Goal: Information Seeking & Learning: Learn about a topic

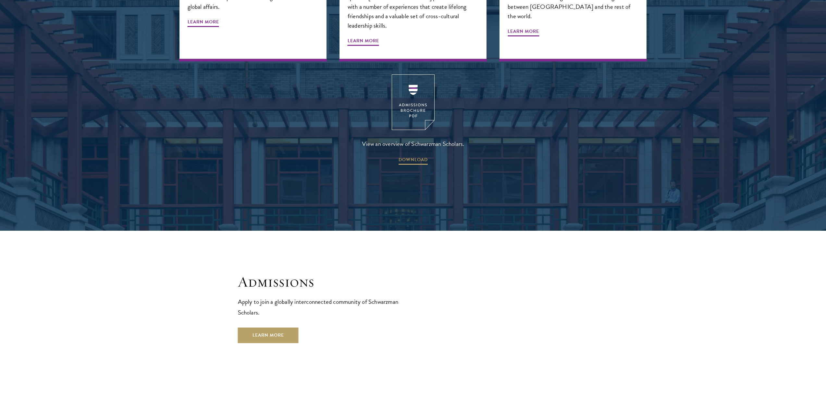
scroll to position [1105, 0]
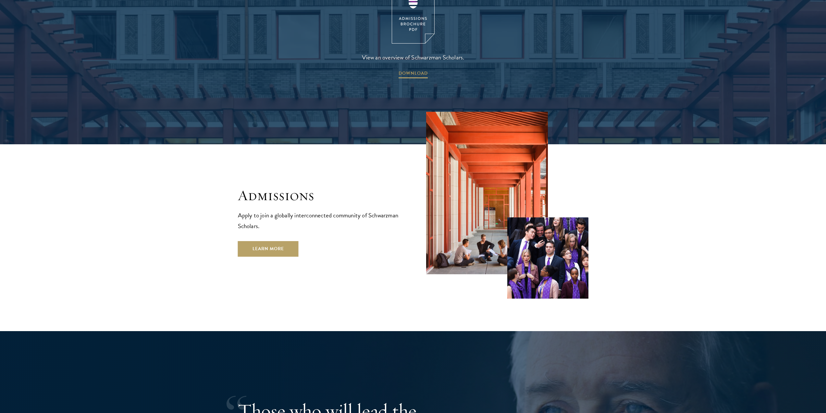
drag, startPoint x: 425, startPoint y: 278, endPoint x: 411, endPoint y: 263, distance: 21.4
click at [411, 263] on div "Admissions Apply to join a globally interconnected community of Schwarzman Scho…" at bounding box center [413, 205] width 351 height 187
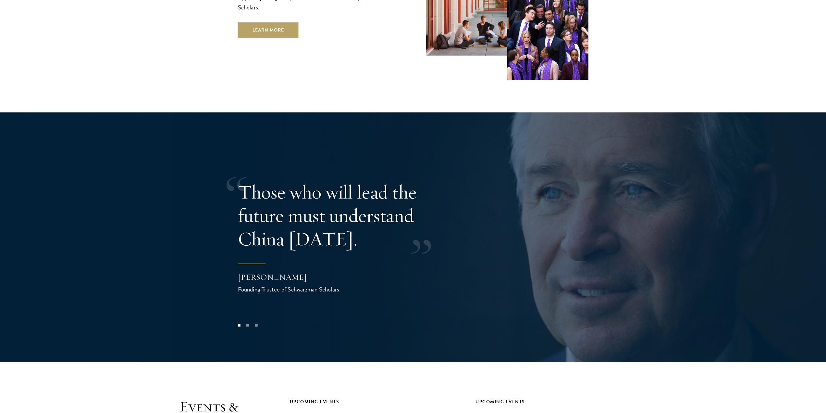
scroll to position [1379, 0]
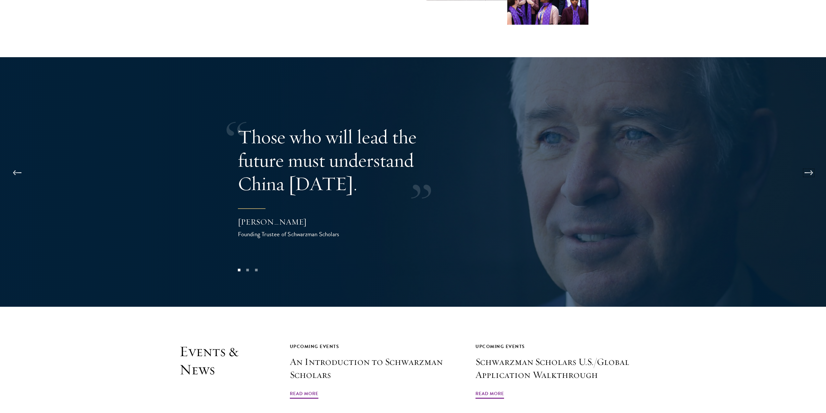
click at [812, 164] on button at bounding box center [808, 173] width 21 height 18
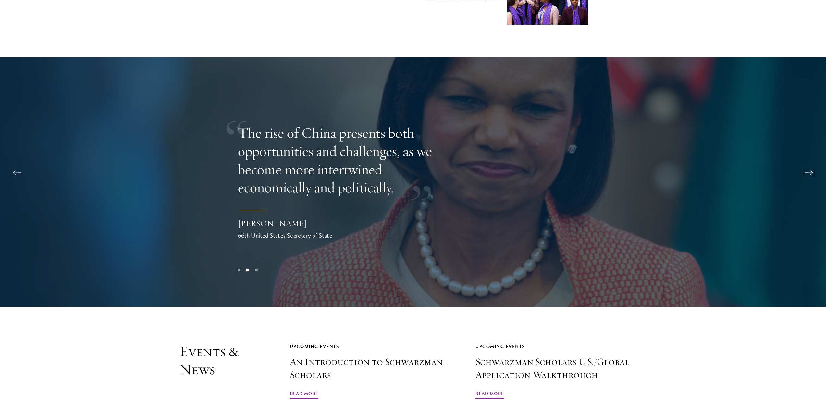
click at [811, 164] on button at bounding box center [808, 173] width 21 height 18
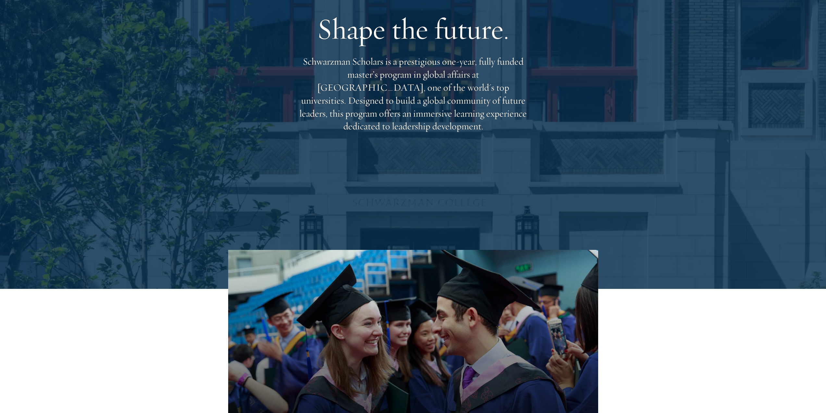
scroll to position [0, 0]
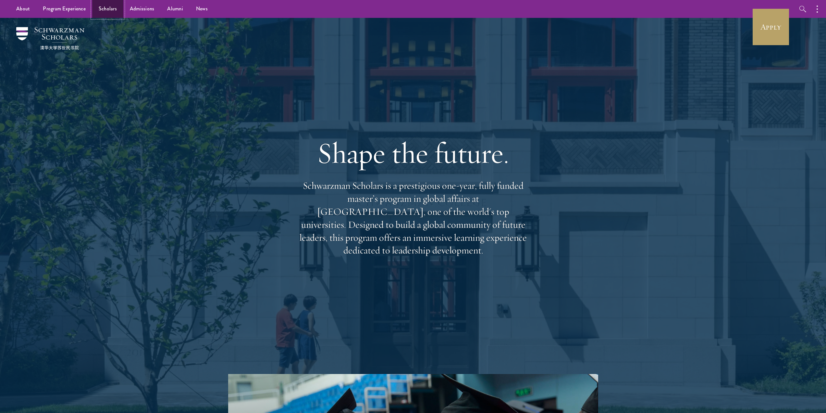
click at [118, 6] on link "Scholars" at bounding box center [107, 9] width 31 height 18
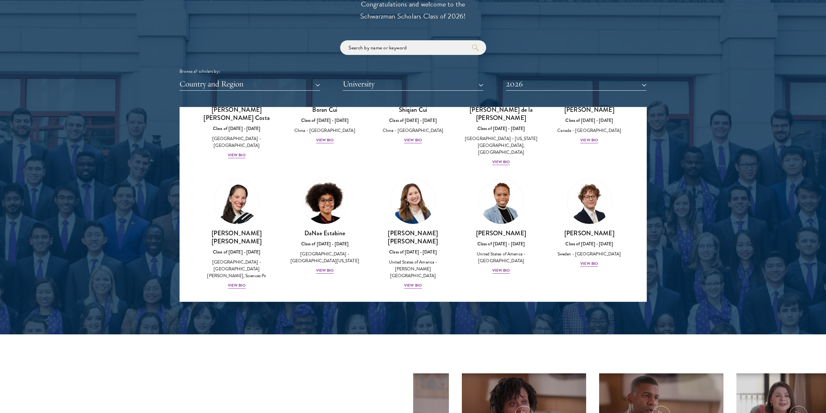
scroll to position [768, 0]
